Goal: Find specific page/section: Find specific page/section

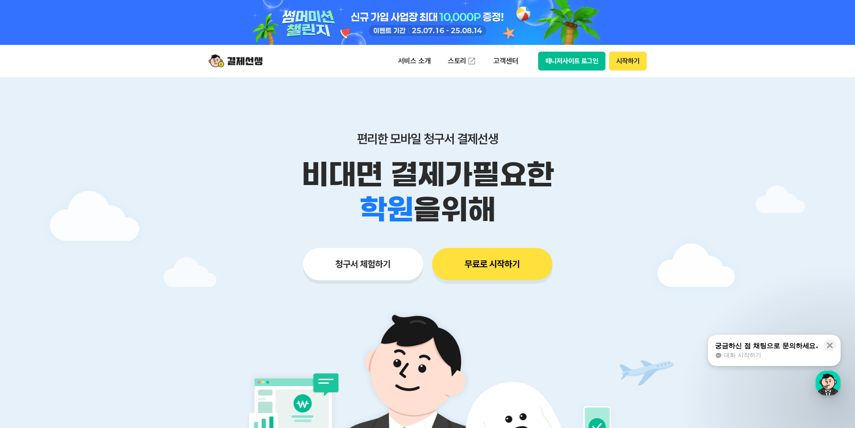
click at [583, 61] on button "매니저사이트 로그인" at bounding box center [572, 61] width 68 height 19
click at [568, 61] on button "매니저사이트 로그인" at bounding box center [572, 61] width 68 height 19
